Goal: Task Accomplishment & Management: Complete application form

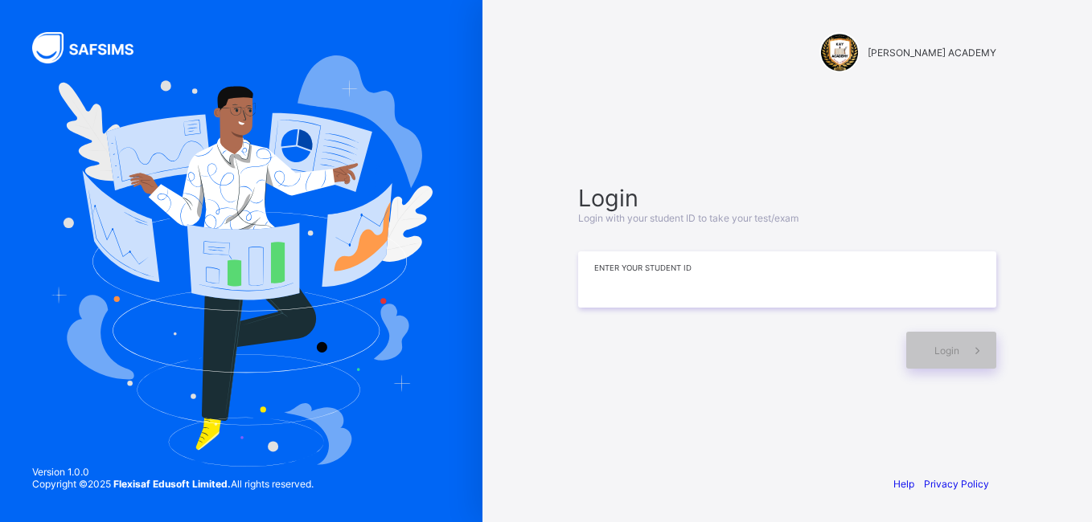
click at [648, 288] on input at bounding box center [787, 280] width 418 height 56
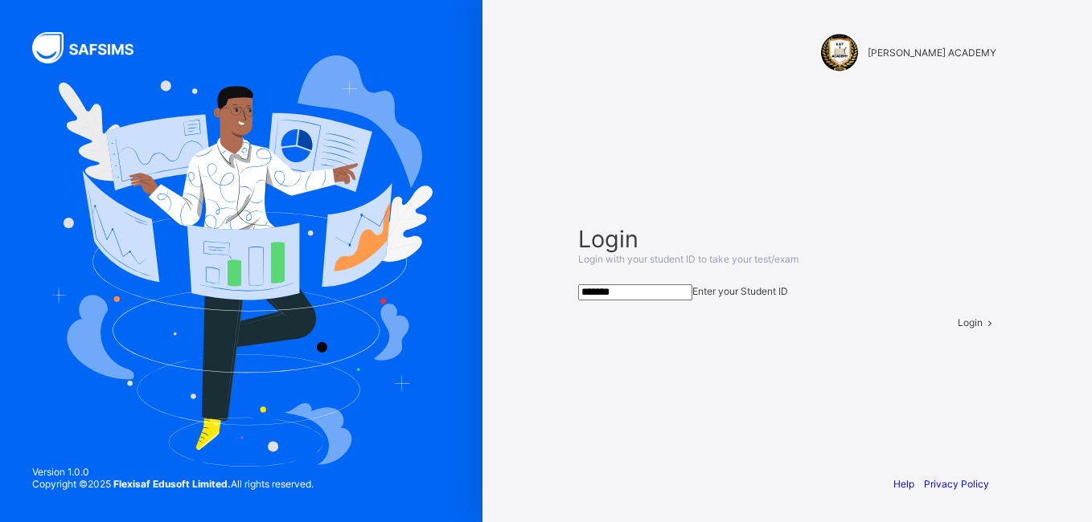
type input "*******"
